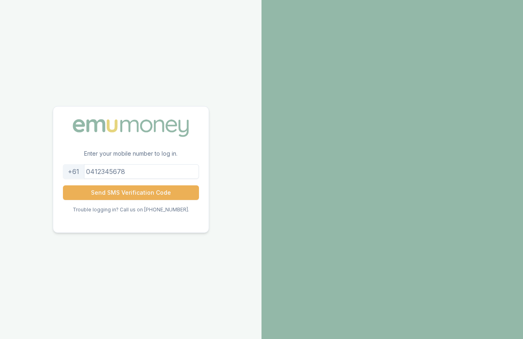
click at [124, 171] on input "tel" at bounding box center [131, 171] width 136 height 15
type input "0431548928"
click at [144, 190] on button "Send SMS Verification Code" at bounding box center [131, 192] width 136 height 15
click at [126, 171] on input "tel" at bounding box center [131, 171] width 136 height 15
type input "0431548928"
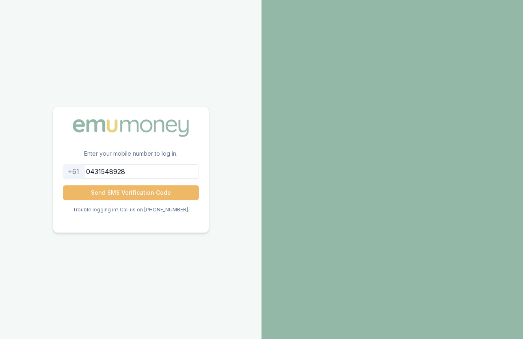
click at [140, 190] on button "Send SMS Verification Code" at bounding box center [131, 192] width 136 height 15
click at [128, 172] on input "tel" at bounding box center [131, 171] width 136 height 15
type input "0431548928"
click at [129, 193] on button "Send SMS Verification Code" at bounding box center [131, 192] width 136 height 15
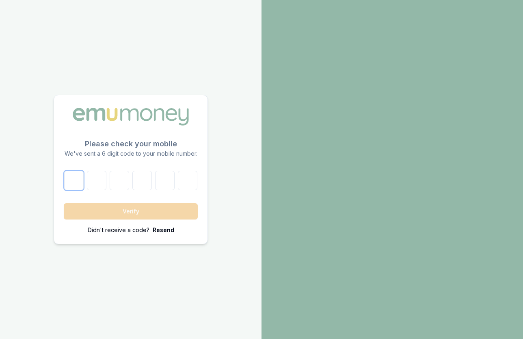
click at [77, 180] on input "number" at bounding box center [73, 180] width 19 height 19
type input "9"
type input "4"
type input "9"
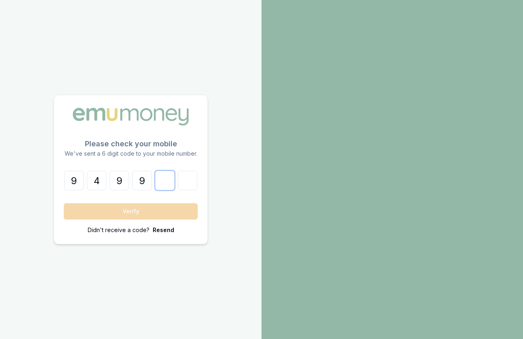
type input "0"
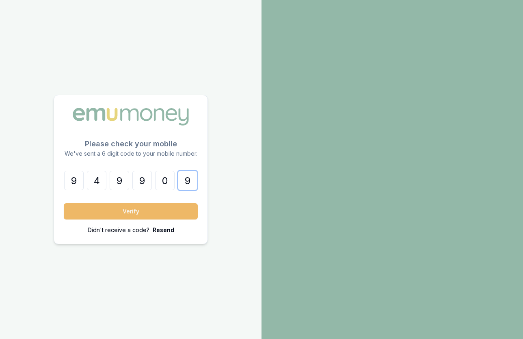
type input "9"
click at [115, 209] on button "Verify" at bounding box center [131, 211] width 134 height 16
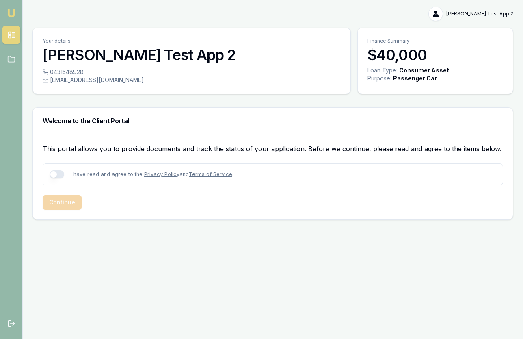
click at [54, 174] on button "button" at bounding box center [57, 174] width 15 height 8
checkbox input "true"
click at [62, 199] on button "Continue" at bounding box center [62, 202] width 39 height 15
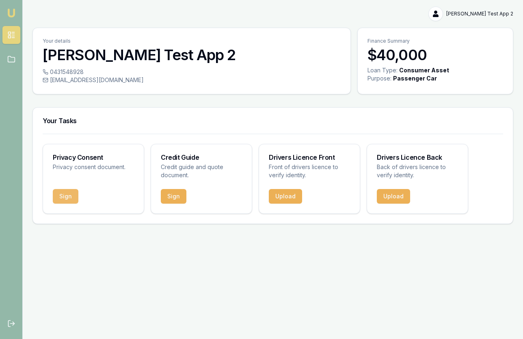
click at [65, 193] on button "Sign" at bounding box center [66, 196] width 26 height 15
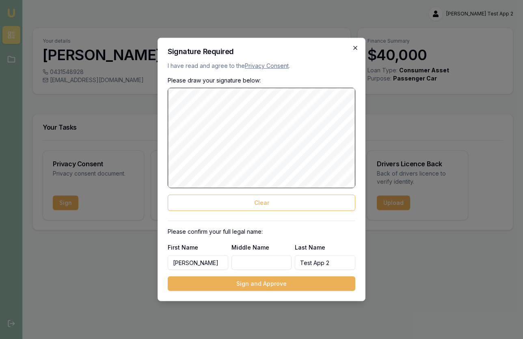
click at [353, 47] on icon "button" at bounding box center [355, 48] width 6 height 6
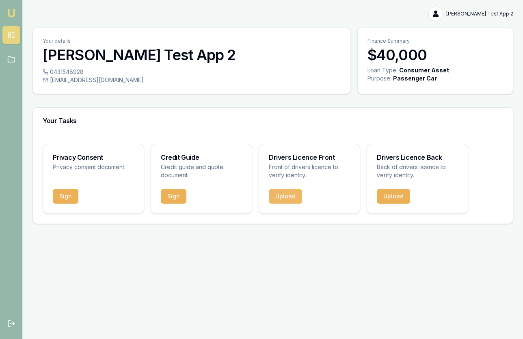
click at [279, 200] on button "Upload" at bounding box center [285, 196] width 33 height 15
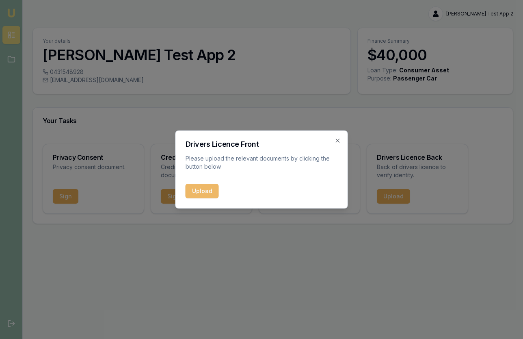
click at [211, 192] on button "Upload" at bounding box center [202, 191] width 33 height 15
click at [337, 138] on icon "button" at bounding box center [338, 140] width 6 height 6
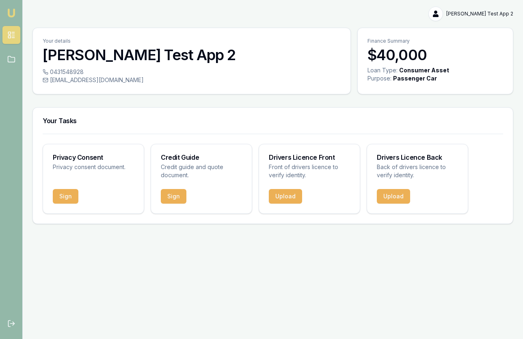
click at [493, 13] on html "Emu Broker [PERSON_NAME] Test App 2 Toggle Menu Your details [PERSON_NAME] Test…" at bounding box center [261, 169] width 523 height 339
click at [487, 50] on div "Logout" at bounding box center [487, 47] width 48 height 13
